Goal: Navigation & Orientation: Understand site structure

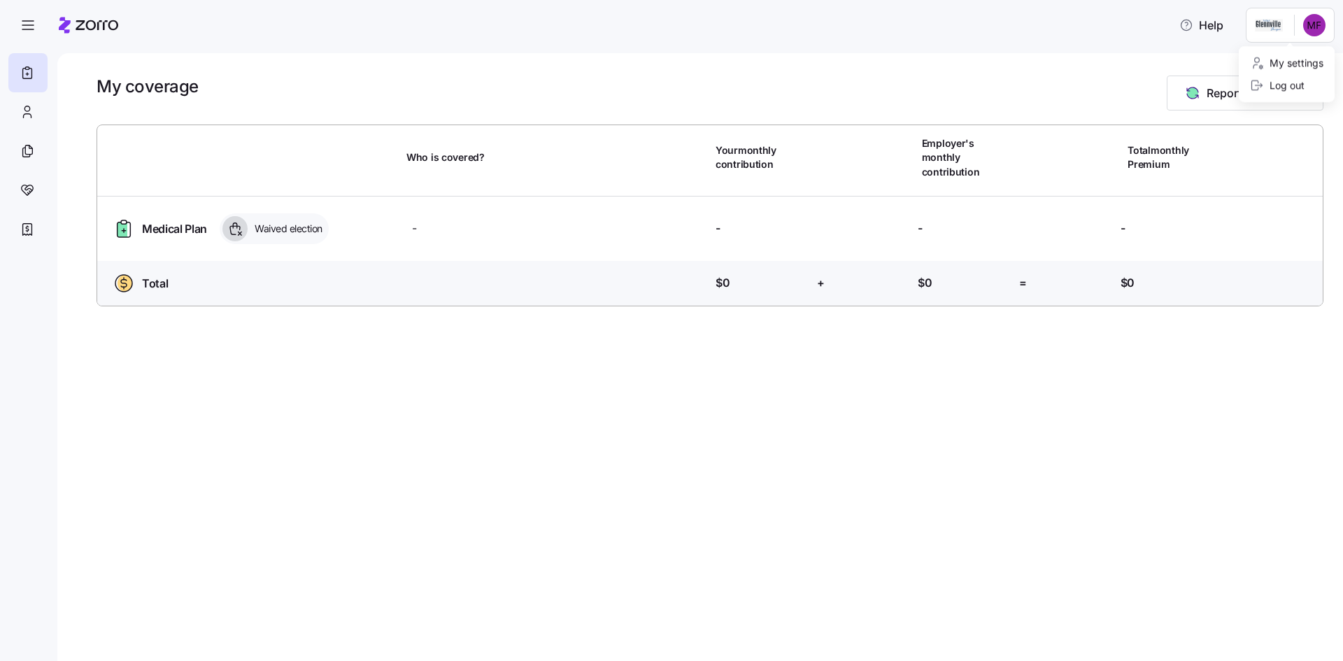
click at [1314, 17] on html "Help My coverage Report a Life Event Who is covered? Your monthly contribution …" at bounding box center [671, 326] width 1343 height 653
click at [1303, 59] on div "My settings" at bounding box center [1286, 62] width 73 height 15
drag, startPoint x: 22, startPoint y: 150, endPoint x: 26, endPoint y: 162, distance: 12.6
click at [22, 150] on icon at bounding box center [27, 151] width 15 height 17
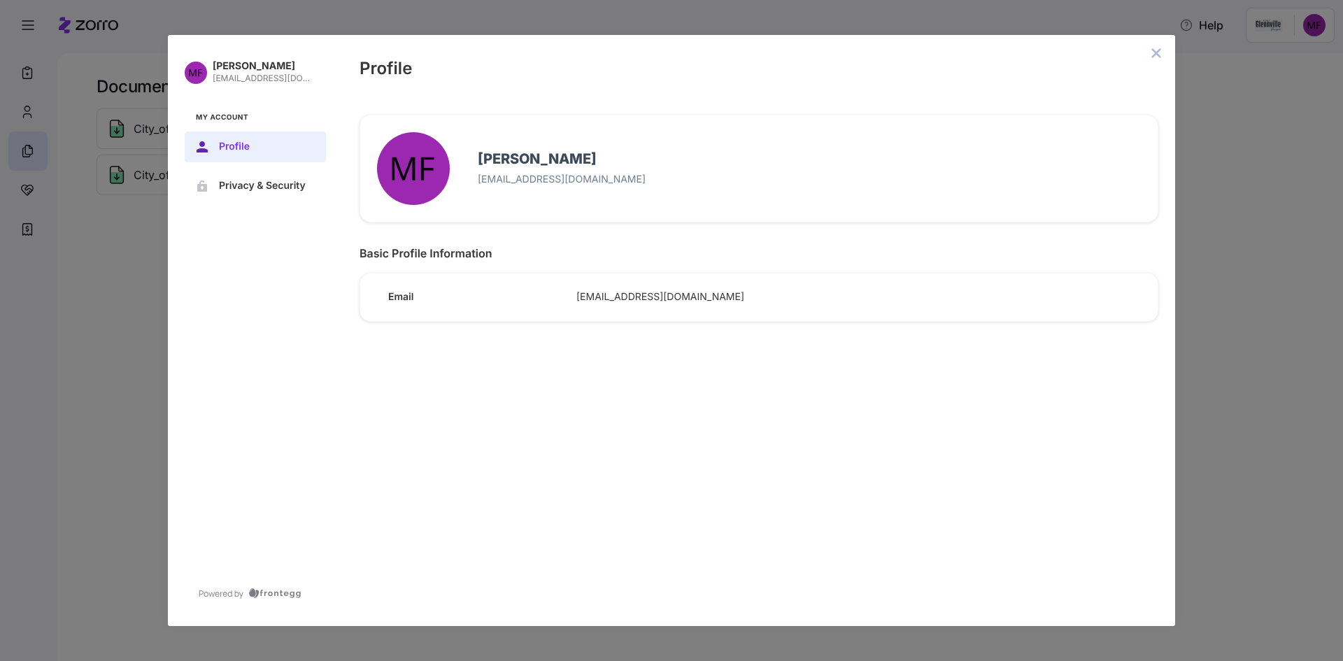
drag, startPoint x: 1157, startPoint y: 53, endPoint x: 553, endPoint y: 141, distance: 610.1
click at [1156, 53] on icon "close admin-box" at bounding box center [1156, 52] width 9 height 9
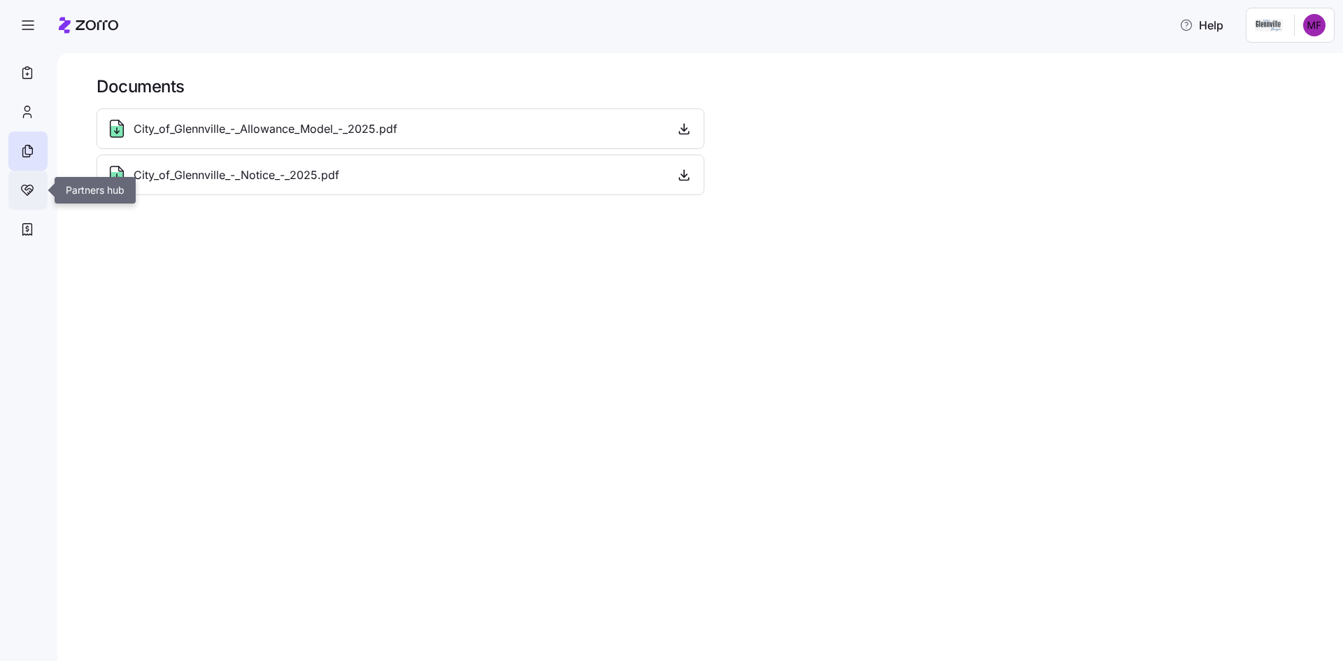
click at [24, 189] on icon at bounding box center [27, 190] width 15 height 17
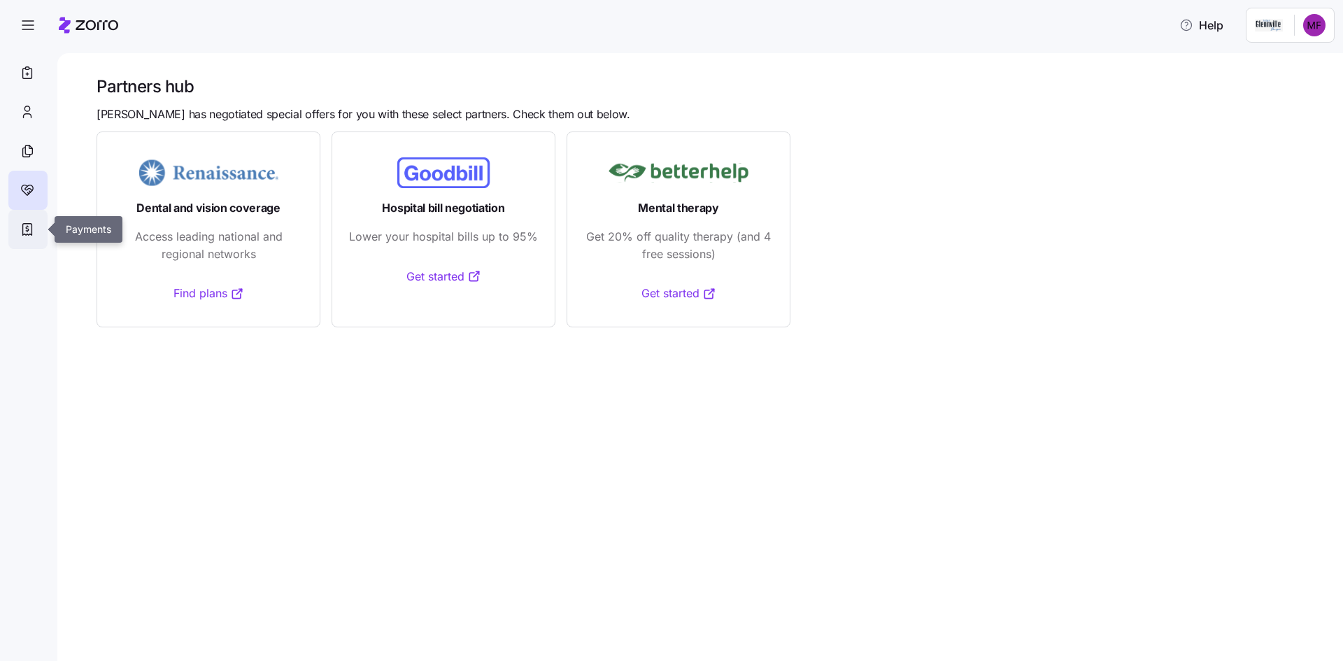
click at [28, 228] on icon at bounding box center [27, 229] width 15 height 17
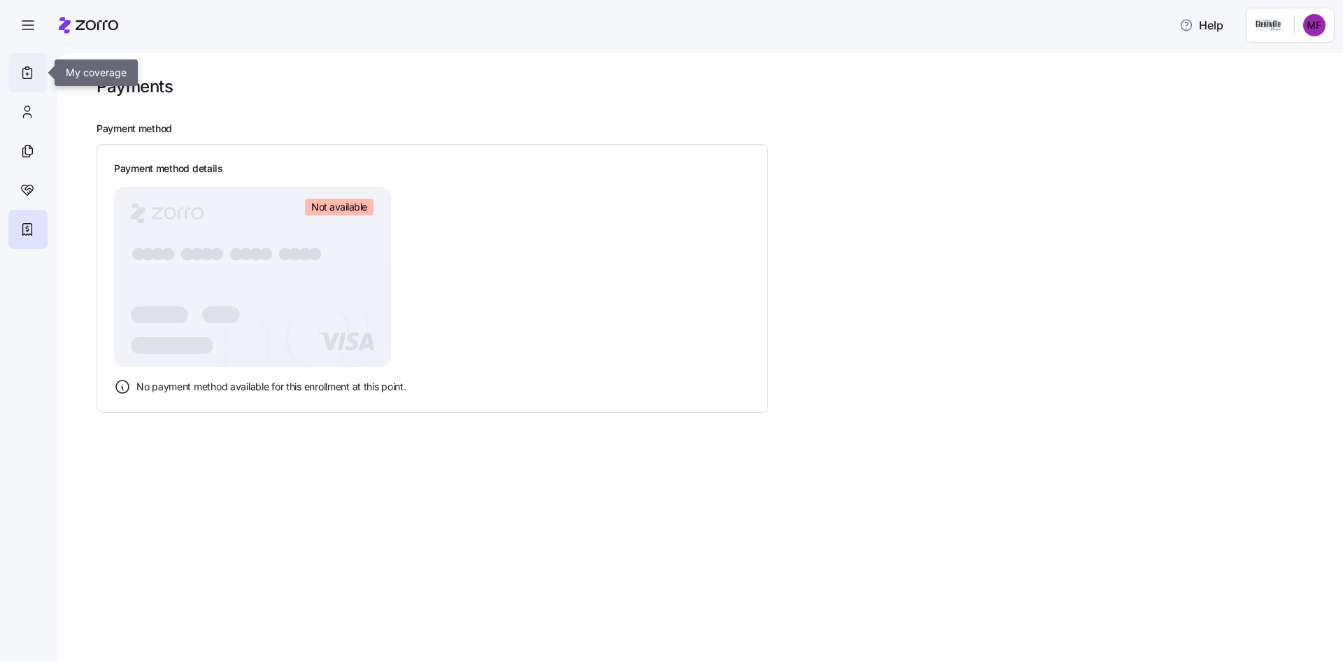
click at [27, 70] on icon at bounding box center [27, 72] width 15 height 17
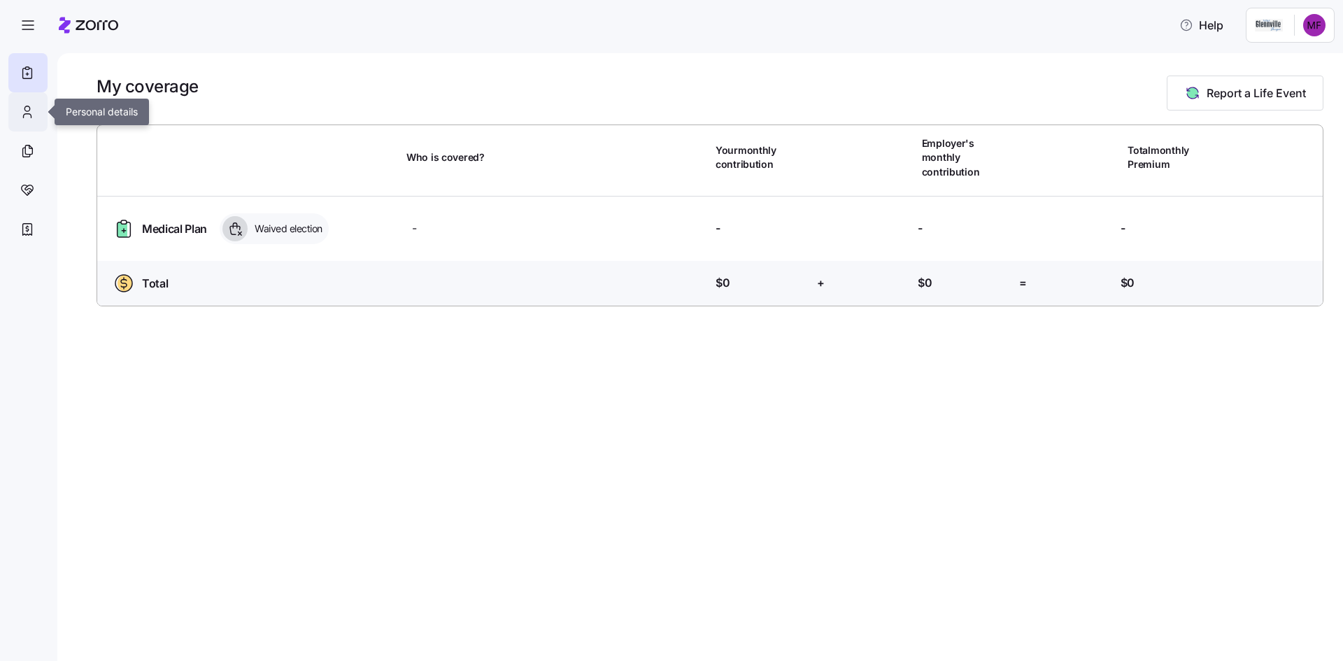
click at [36, 115] on div at bounding box center [27, 111] width 39 height 39
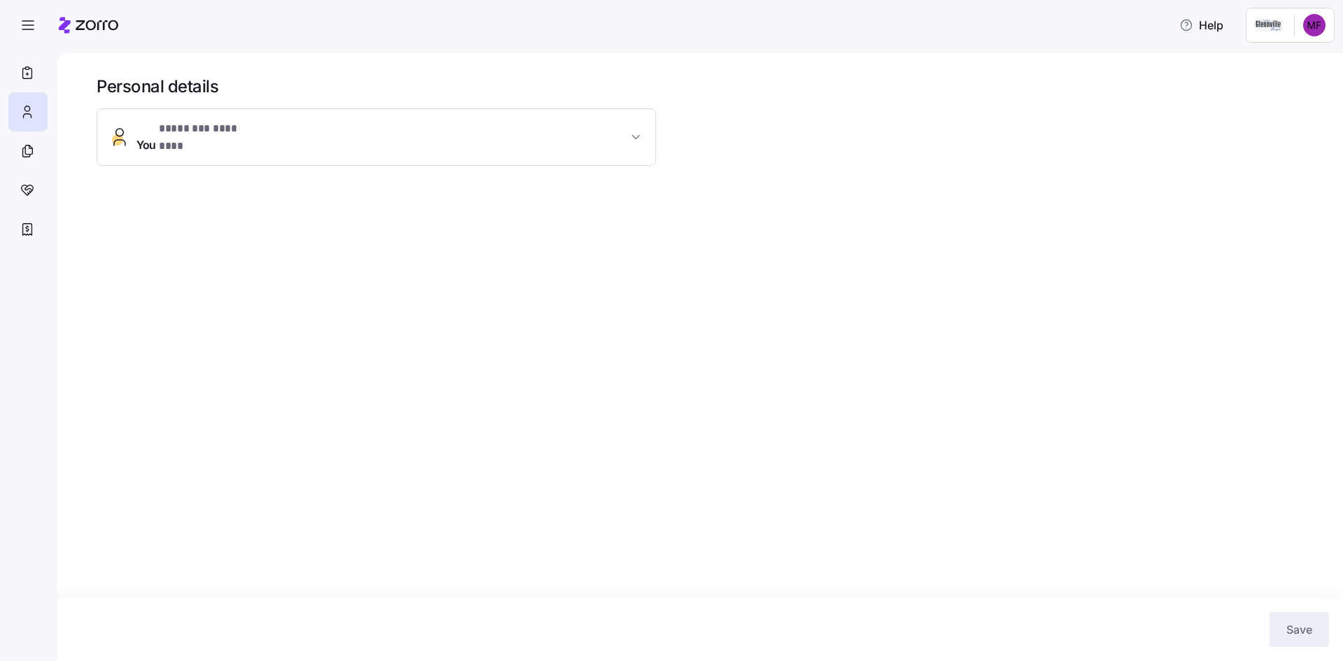
click at [225, 150] on button "You * ******** ******** *" at bounding box center [376, 137] width 558 height 56
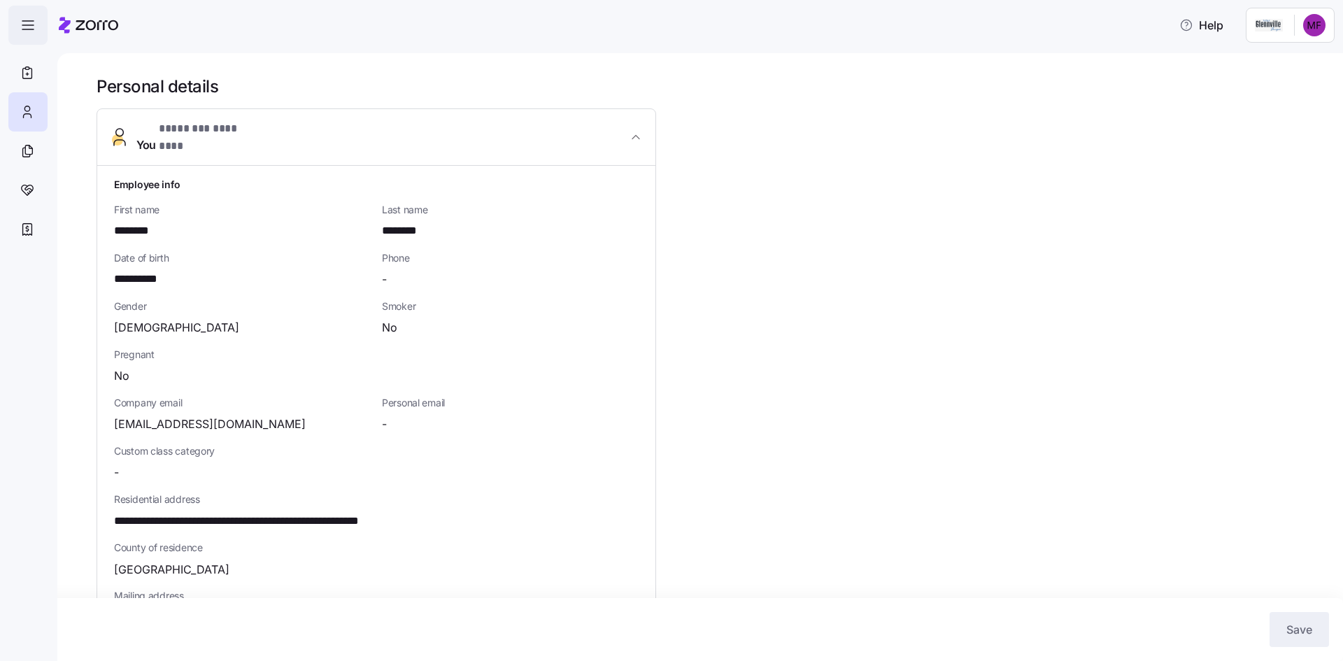
click at [25, 32] on icon "button" at bounding box center [28, 25] width 17 height 17
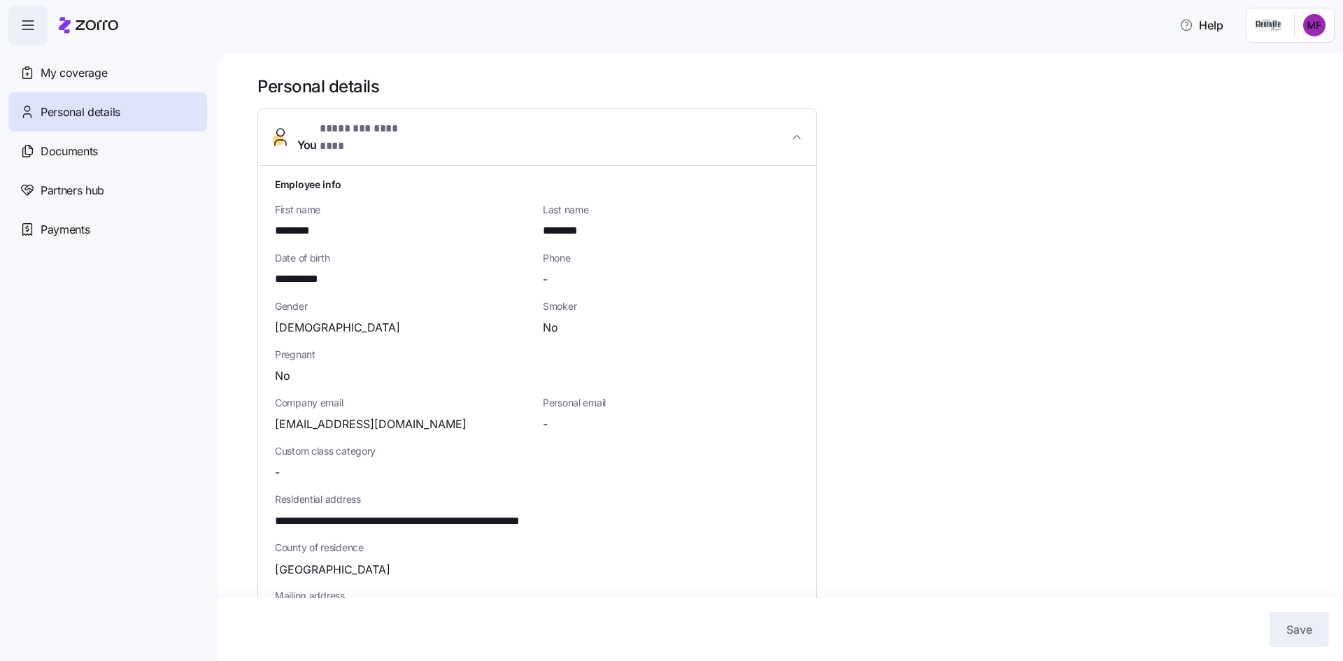
click at [25, 32] on icon "button" at bounding box center [28, 25] width 17 height 17
